Goal: Find contact information

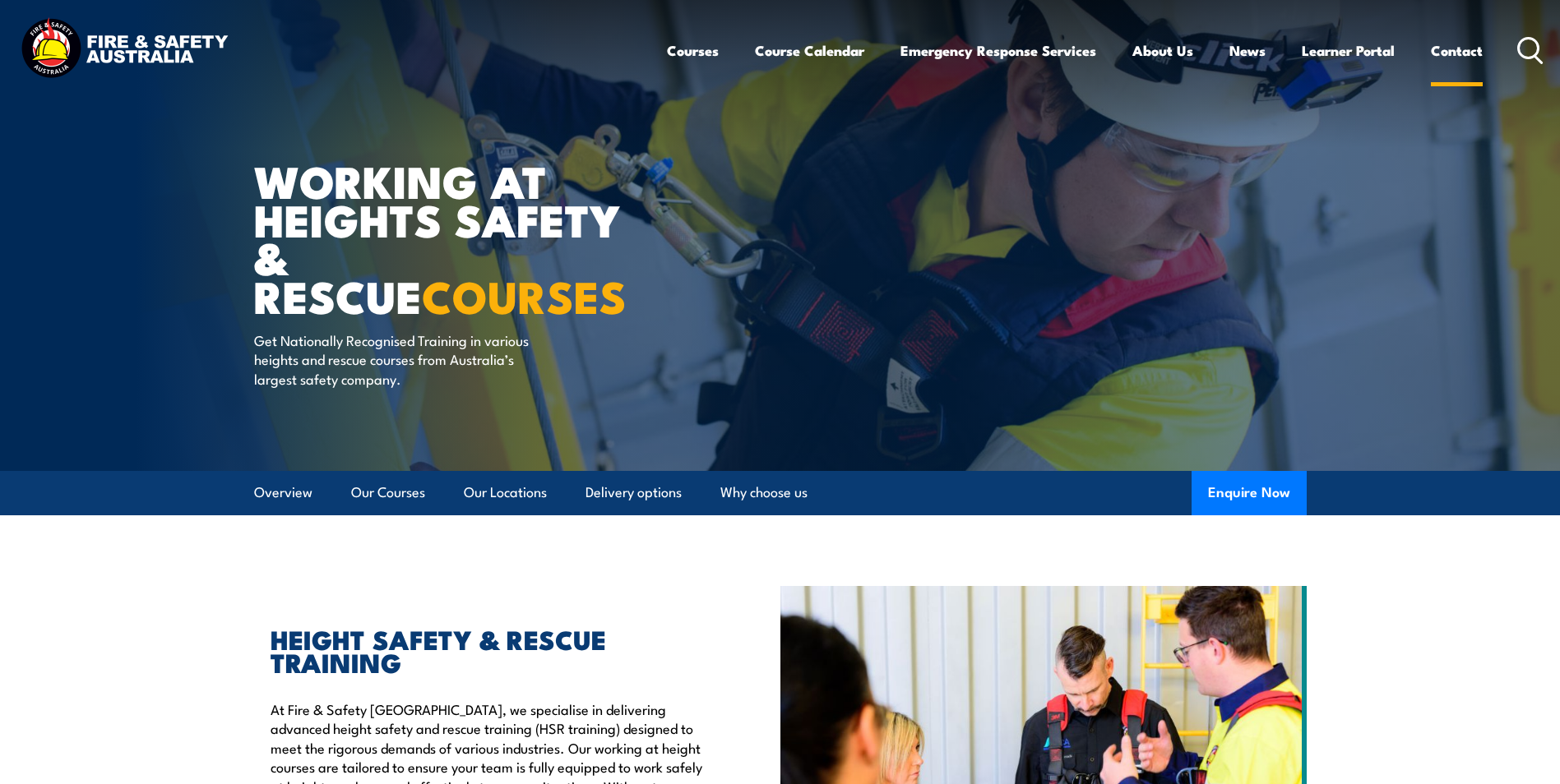
click at [1479, 50] on link "Contact" at bounding box center [1456, 51] width 52 height 44
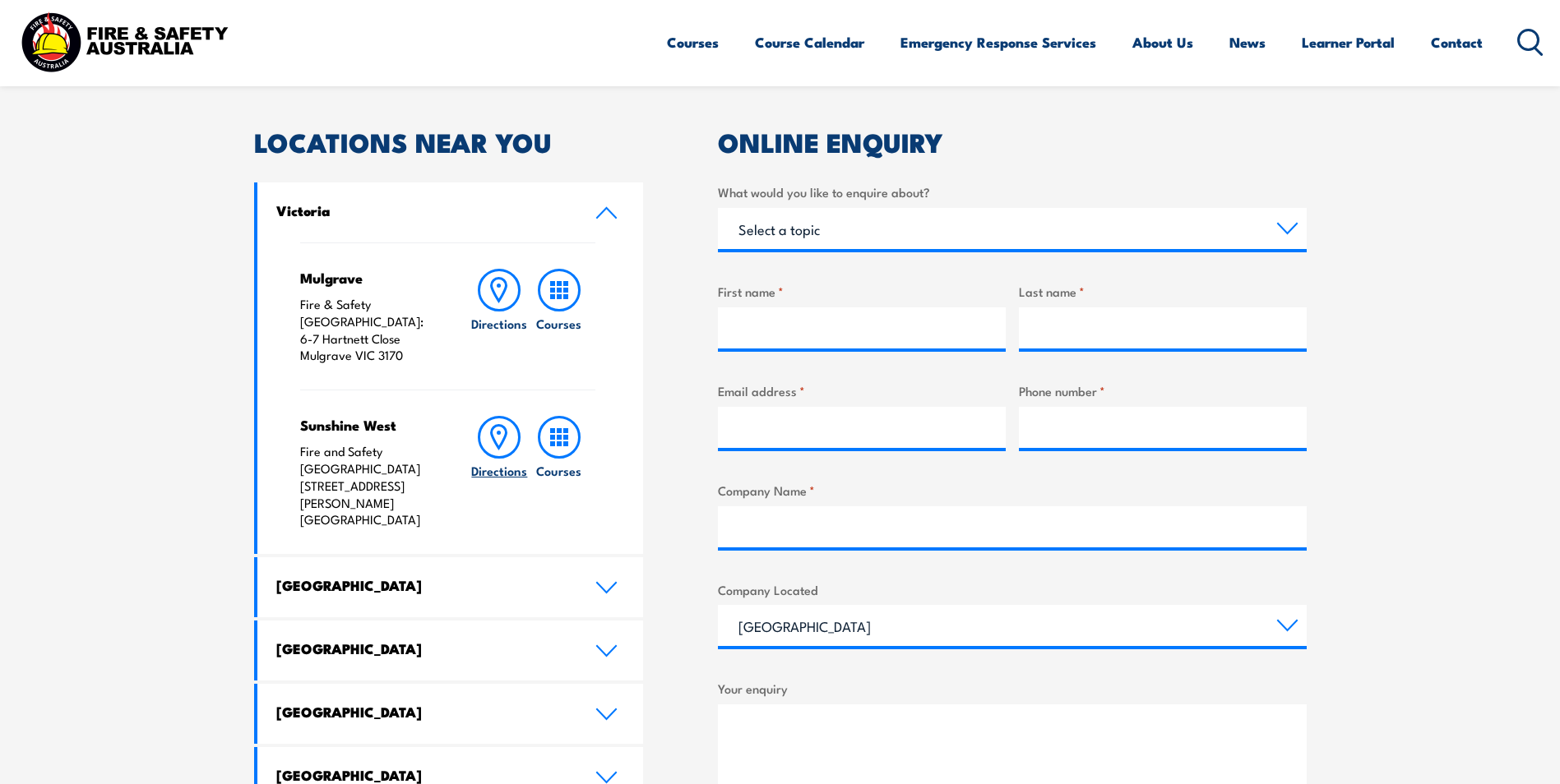
scroll to position [493, 0]
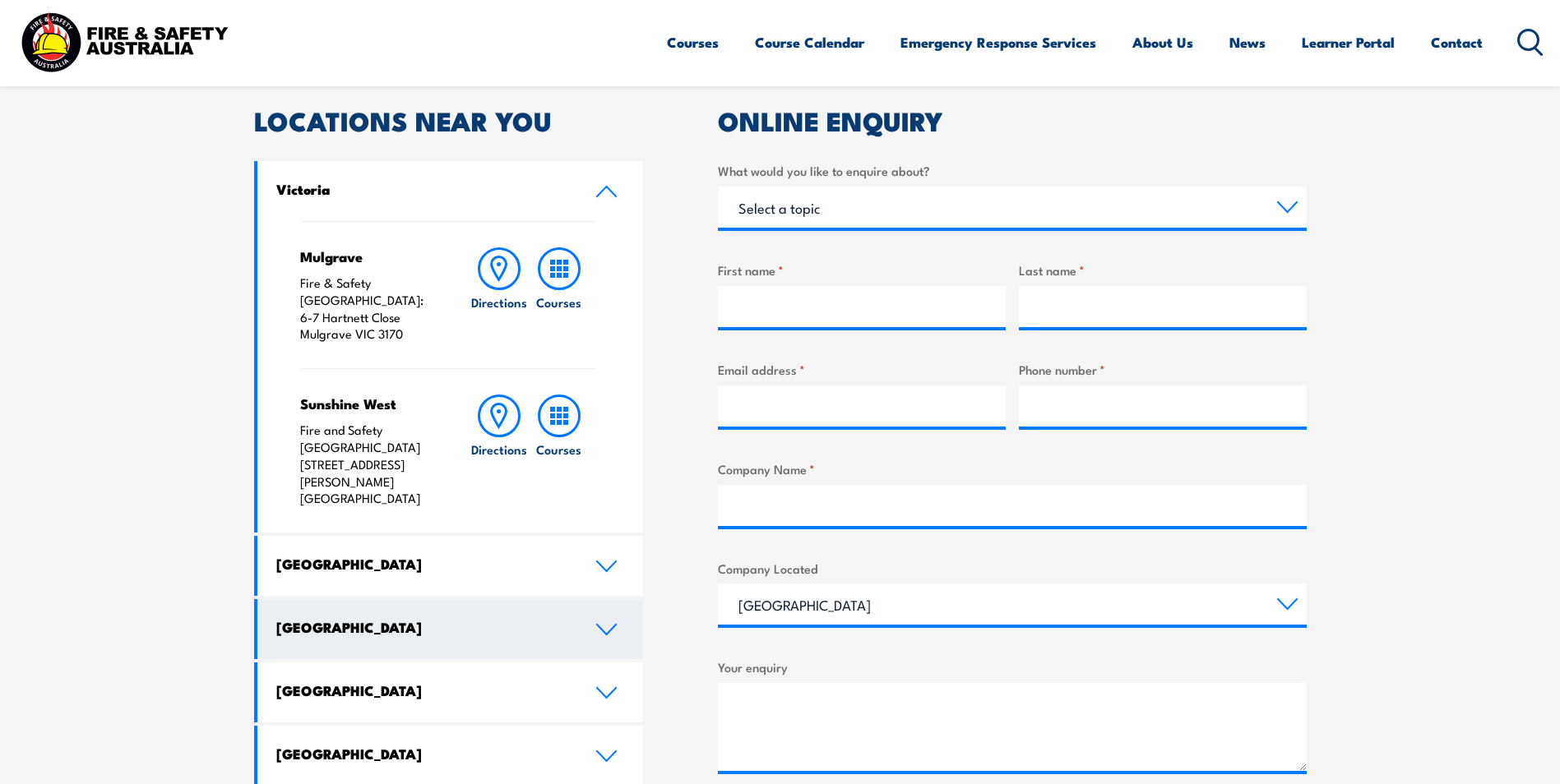
click at [600, 599] on link "Queensland" at bounding box center [451, 629] width 387 height 60
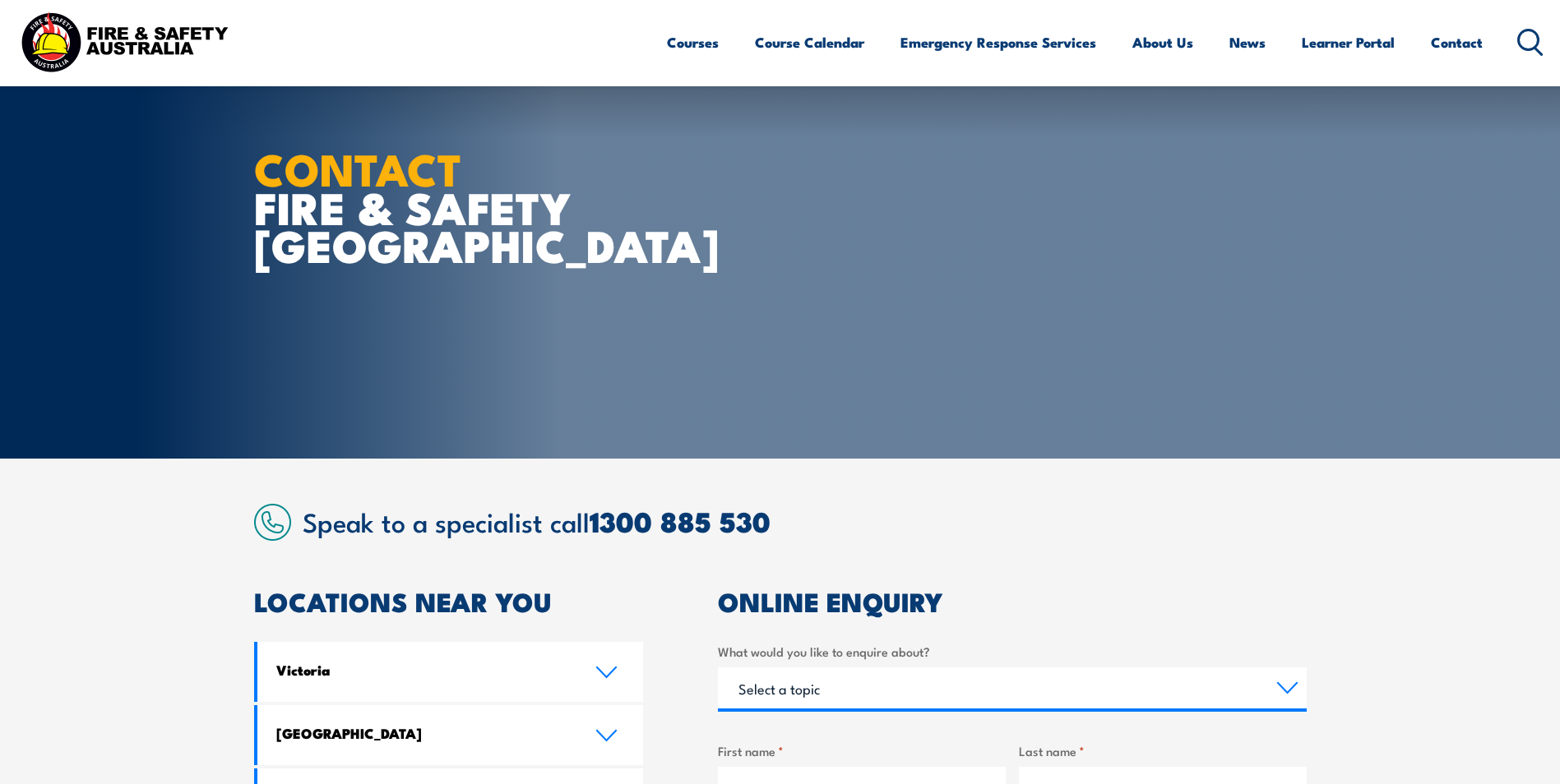
scroll to position [0, 0]
